Goal: Information Seeking & Learning: Learn about a topic

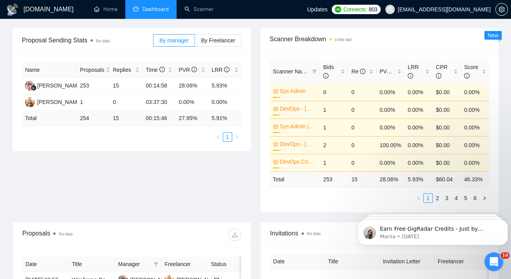
scroll to position [111, 0]
click at [373, 69] on div "Re" at bounding box center [363, 71] width 22 height 9
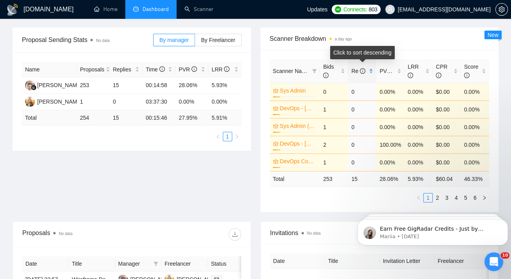
click at [371, 72] on div "Re" at bounding box center [363, 71] width 22 height 9
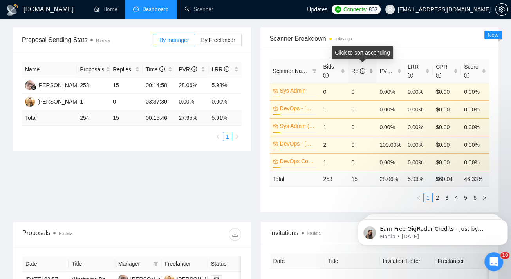
click at [371, 72] on div "Re" at bounding box center [363, 71] width 22 height 9
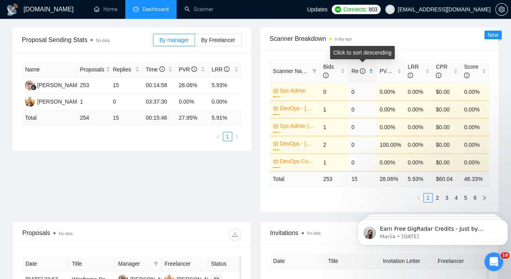
click at [371, 72] on div "Re" at bounding box center [363, 71] width 22 height 9
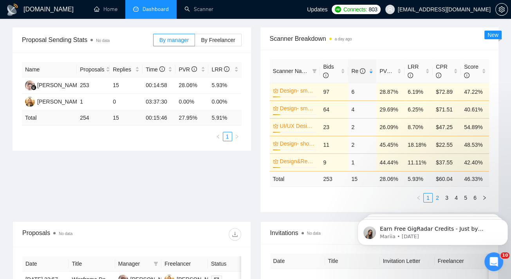
click at [438, 197] on link "2" at bounding box center [437, 197] width 9 height 9
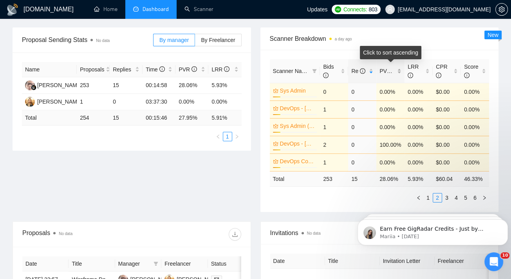
click at [400, 72] on div "PVR" at bounding box center [391, 71] width 22 height 9
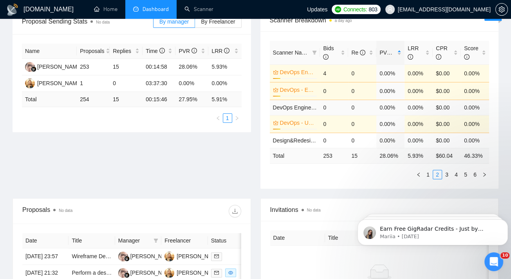
scroll to position [129, 0]
click at [373, 54] on div "Re" at bounding box center [363, 53] width 22 height 9
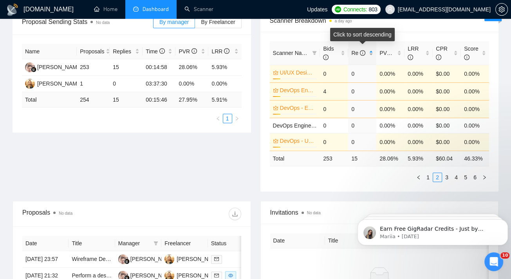
click at [373, 54] on div "Re" at bounding box center [363, 53] width 22 height 9
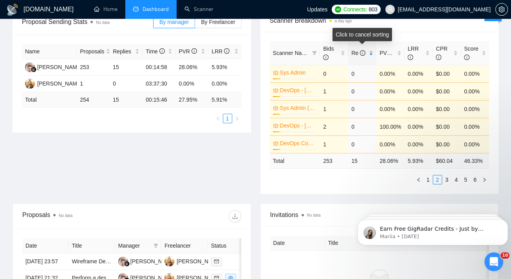
click at [373, 54] on div "Re" at bounding box center [363, 53] width 22 height 9
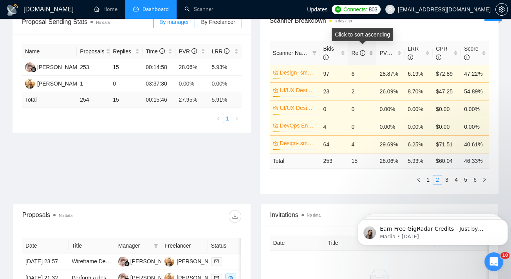
click at [373, 54] on div "Re" at bounding box center [363, 53] width 22 height 9
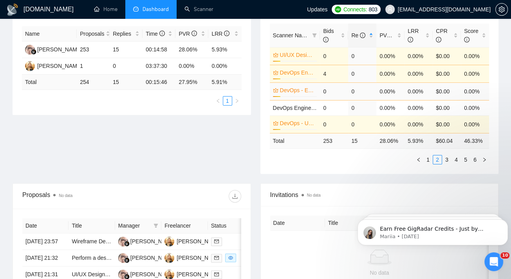
scroll to position [146, 0]
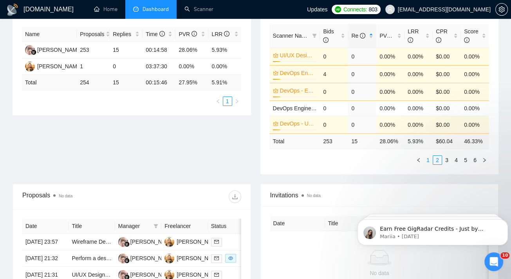
click at [429, 158] on link "1" at bounding box center [428, 160] width 9 height 9
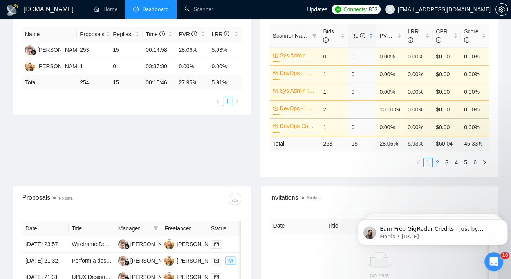
click at [440, 162] on link "2" at bounding box center [437, 162] width 9 height 9
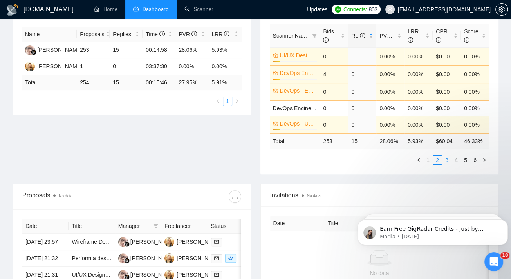
click at [448, 159] on link "3" at bounding box center [447, 160] width 9 height 9
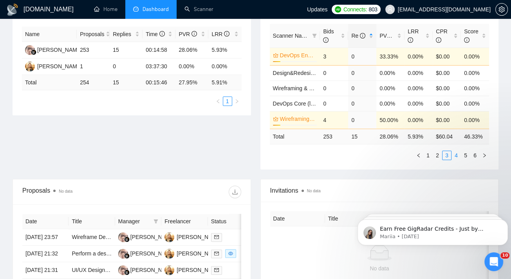
click at [456, 154] on link "4" at bounding box center [456, 155] width 9 height 9
